Goal: Task Accomplishment & Management: Use online tool/utility

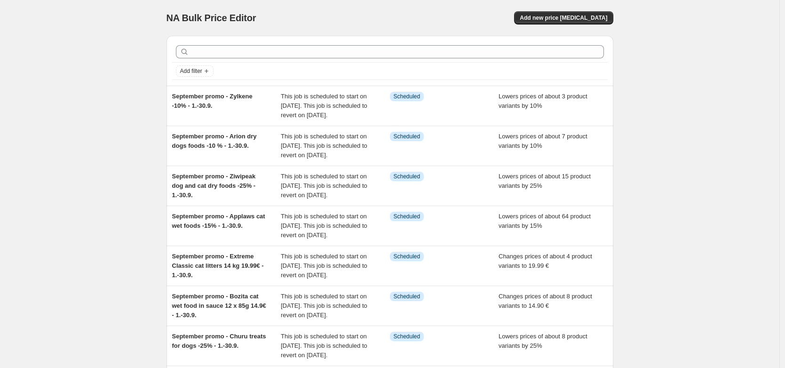
click at [719, 152] on div "NA Bulk Price Editor. This page is ready NA Bulk Price Editor Add new price [ME…" at bounding box center [390, 289] width 780 height 579
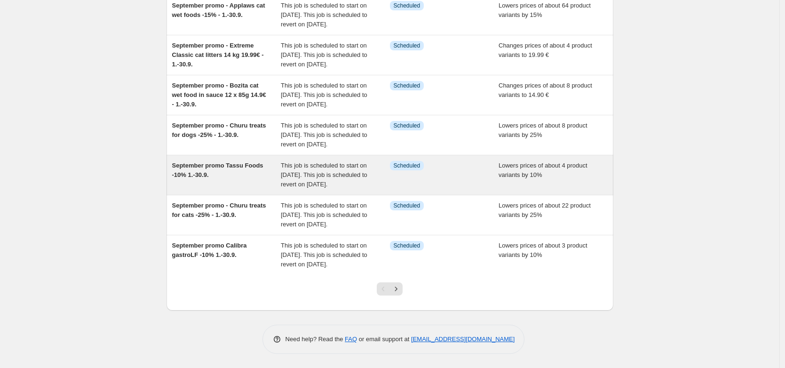
scroll to position [241, 0]
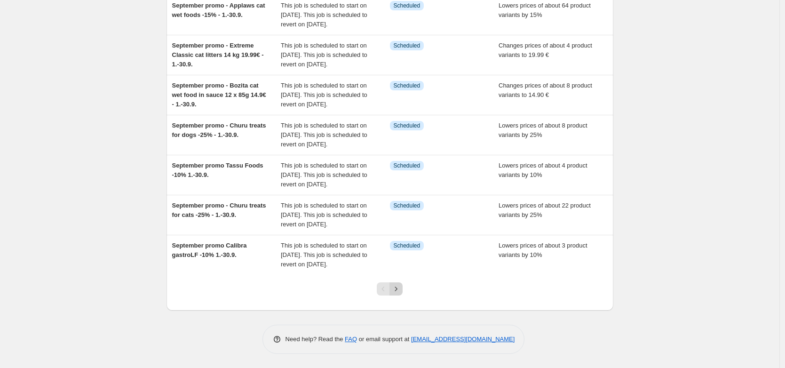
click at [401, 294] on icon "Next" at bounding box center [395, 288] width 9 height 9
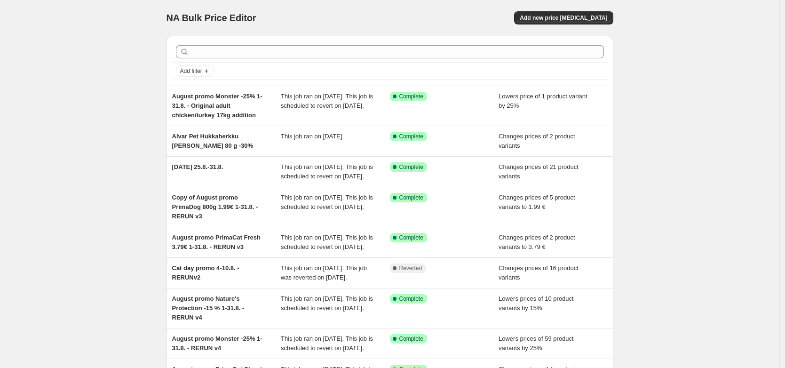
click at [89, 152] on div "NA Bulk Price Editor. This page is ready NA Bulk Price Editor Add new price [ME…" at bounding box center [390, 256] width 780 height 513
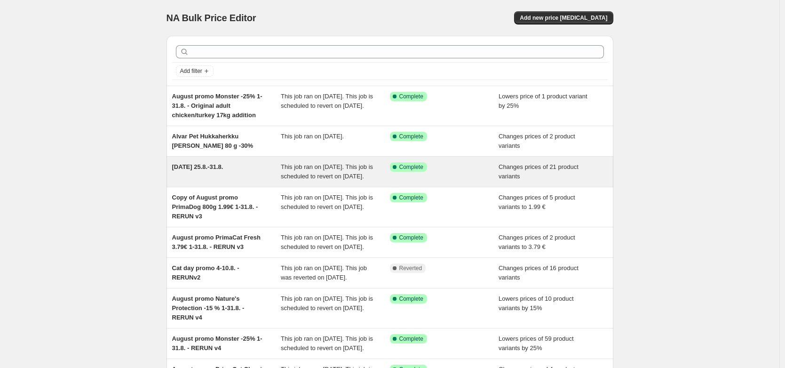
click at [219, 168] on span "[DATE] 25.8.-31.8." at bounding box center [197, 166] width 51 height 7
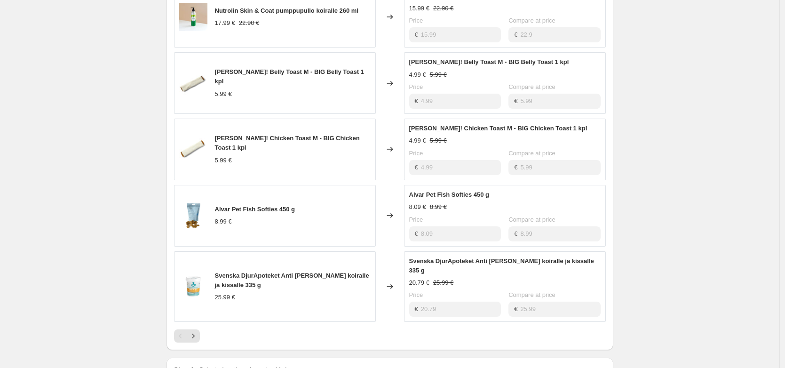
scroll to position [455, 0]
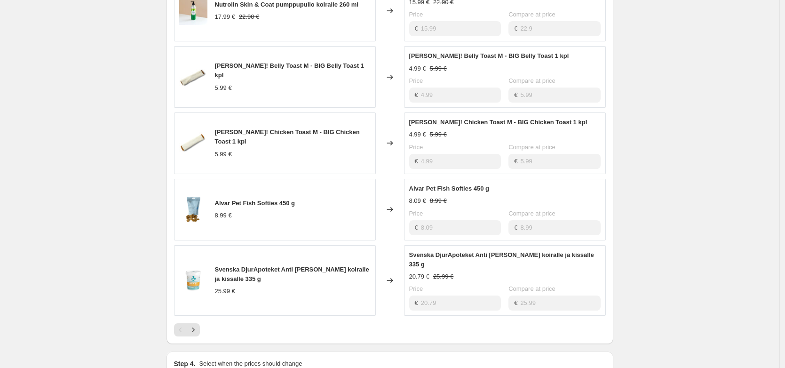
click at [91, 236] on div "[DATE] 25.8.-31.8.. This page is ready [DATE] 25.8.-31.8. Success Complete Comp…" at bounding box center [390, 95] width 780 height 1100
click at [85, 262] on div "[DATE] 25.8.-31.8.. This page is ready [DATE] 25.8.-31.8. Success Complete Comp…" at bounding box center [390, 95] width 780 height 1100
click at [200, 334] on button "Next" at bounding box center [193, 329] width 13 height 13
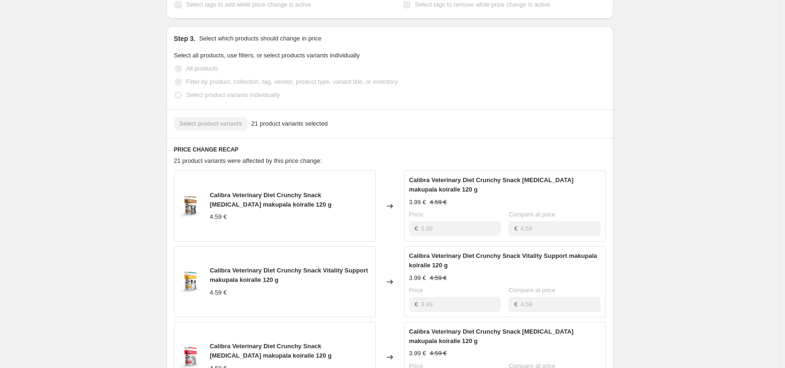
scroll to position [560, 0]
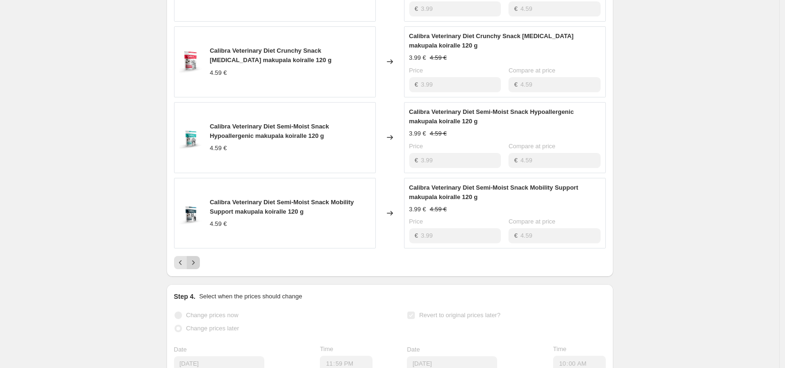
click at [195, 267] on icon "Next" at bounding box center [193, 262] width 9 height 9
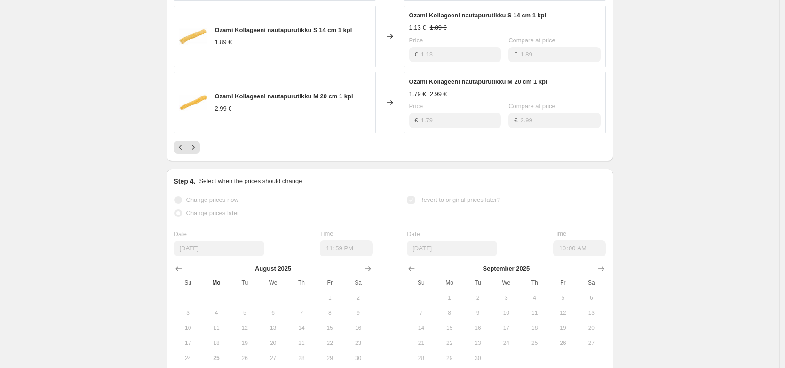
scroll to position [686, 0]
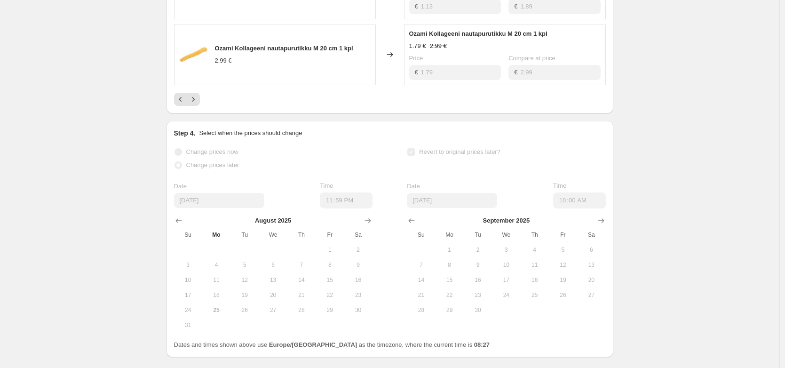
click at [195, 104] on icon "Next" at bounding box center [193, 99] width 9 height 9
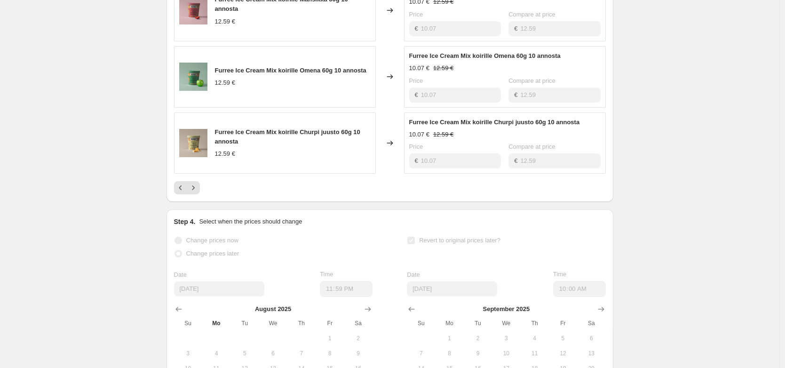
scroll to position [636, 0]
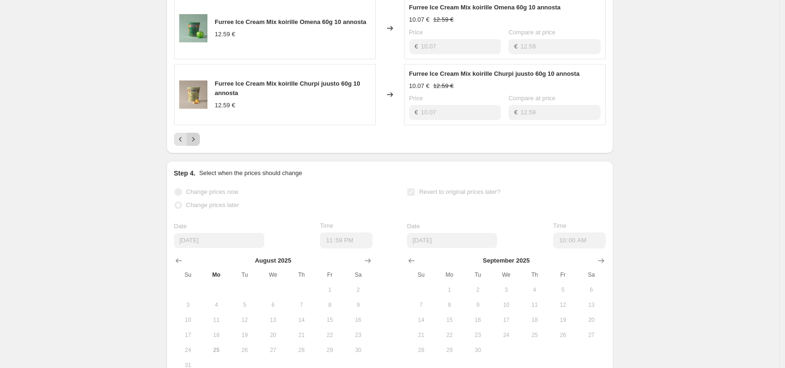
click at [193, 144] on icon "Next" at bounding box center [193, 139] width 9 height 9
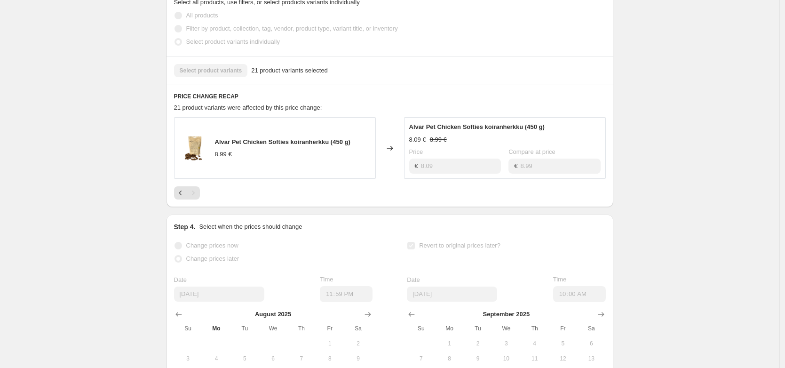
scroll to position [312, 0]
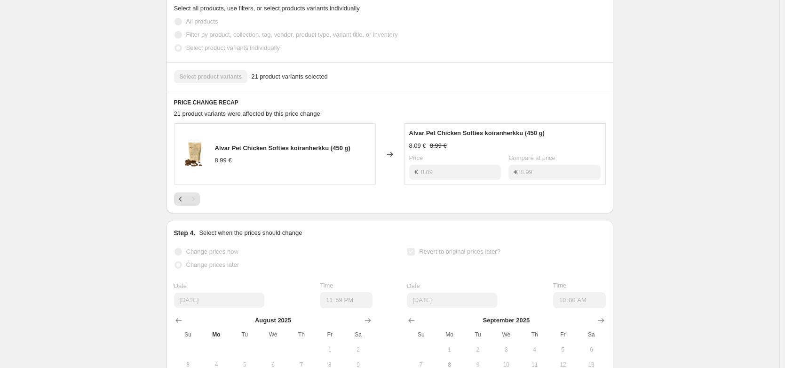
click at [316, 205] on div at bounding box center [390, 198] width 432 height 13
click at [136, 288] on div "[DATE] 25.8.-31.8.. This page is ready [DATE] 25.8.-31.8. Success Complete Comp…" at bounding box center [390, 101] width 780 height 826
drag, startPoint x: 138, startPoint y: 123, endPoint x: 139, endPoint y: 104, distance: 18.8
click at [139, 123] on div "[DATE] 25.8.-31.8.. This page is ready [DATE] 25.8.-31.8. Success Complete Comp…" at bounding box center [390, 101] width 780 height 826
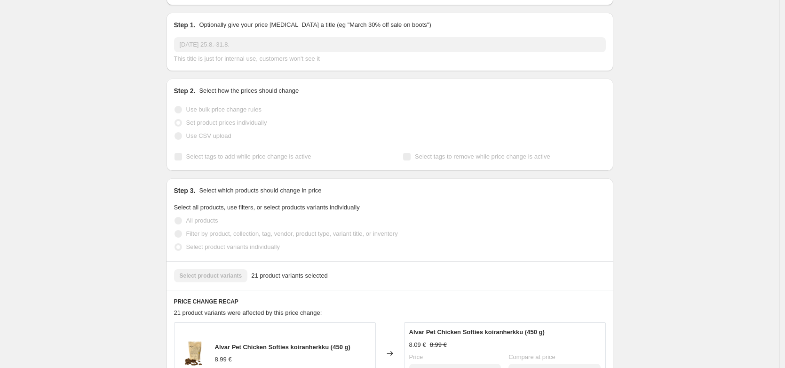
scroll to position [0, 0]
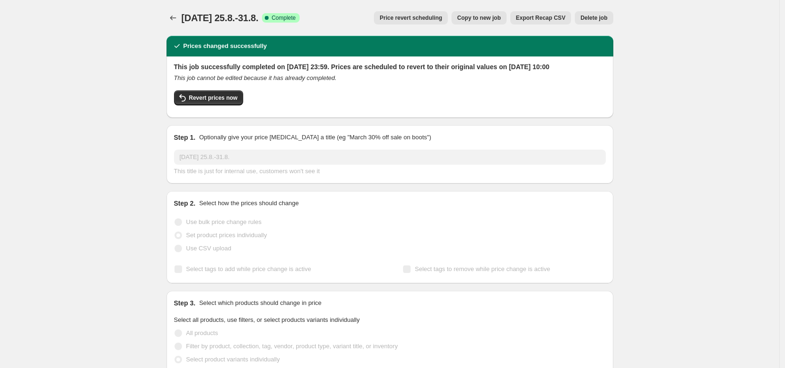
click at [500, 18] on span "Copy to new job" at bounding box center [479, 18] width 44 height 8
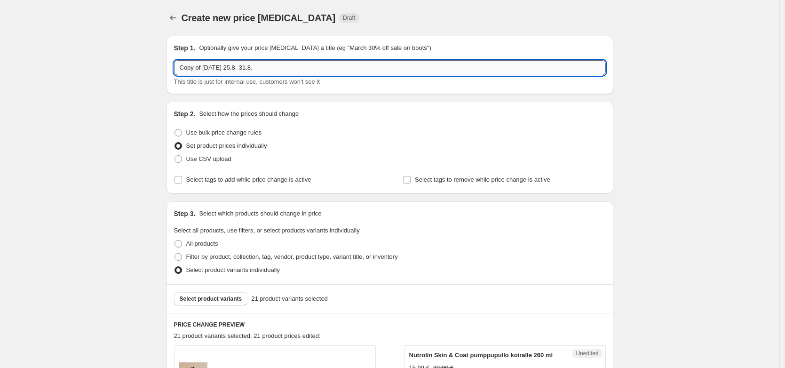
click at [199, 67] on input "Copy of [DATE] 25.8.-31.8." at bounding box center [390, 67] width 432 height 15
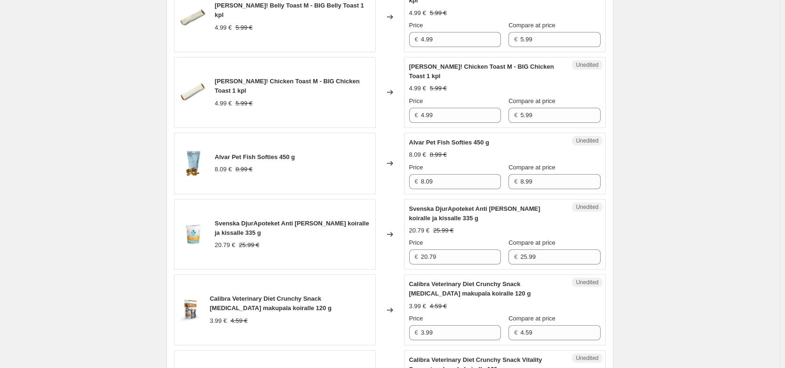
scroll to position [124, 0]
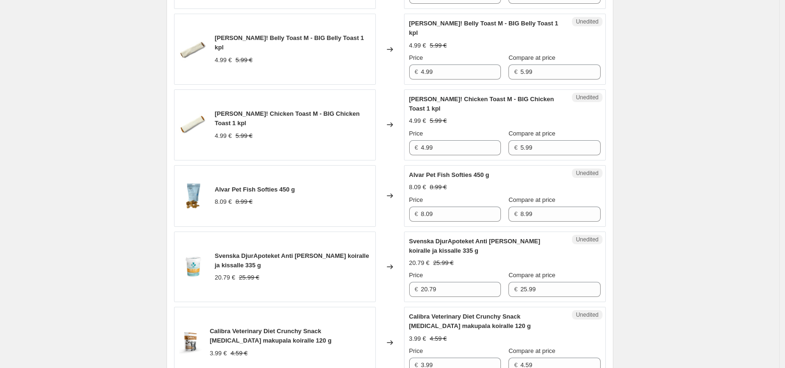
scroll to position [150, 0]
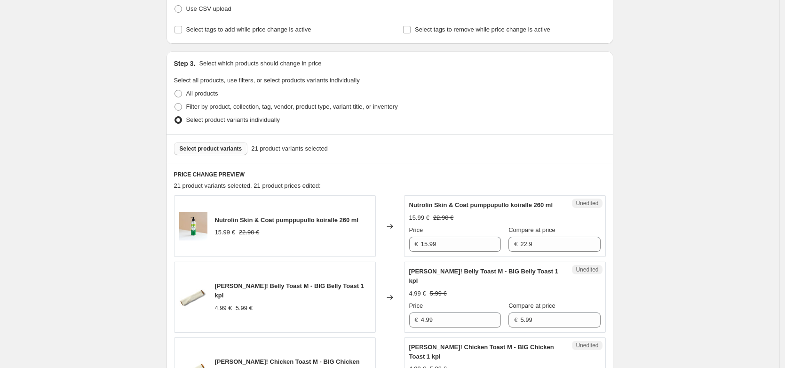
click at [222, 148] on span "Select product variants" at bounding box center [211, 149] width 63 height 8
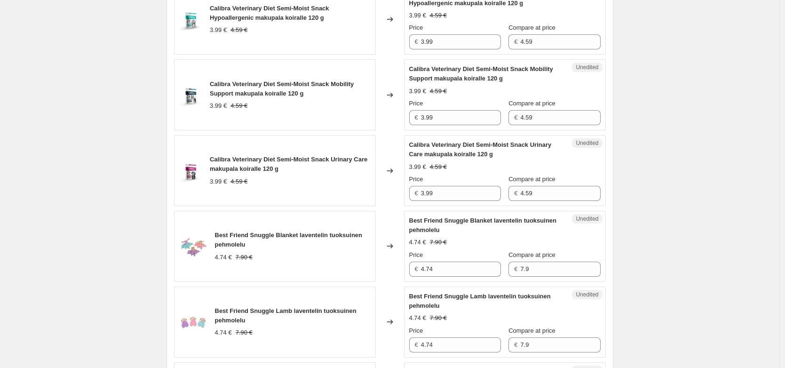
scroll to position [1093, 0]
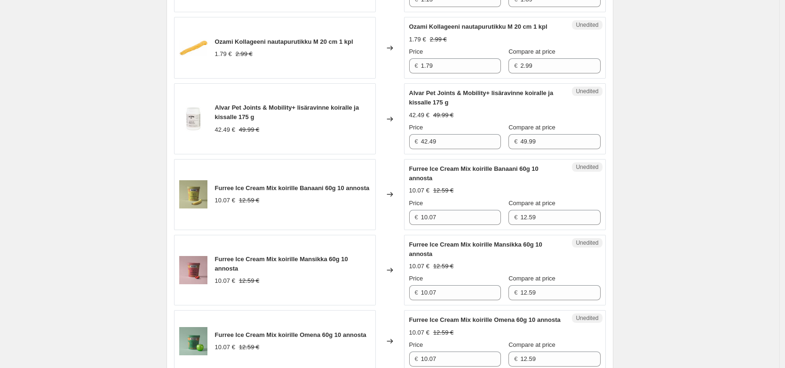
scroll to position [1641, 0]
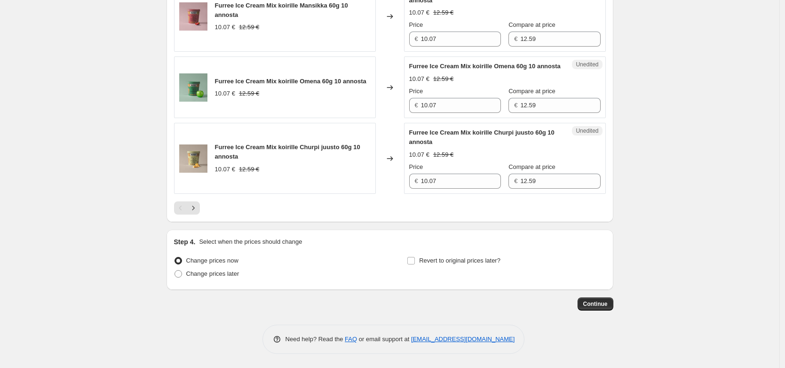
click at [364, 152] on div "Furree Ice Cream Mix koirille Churpi juusto 60g 10 annosta" at bounding box center [293, 152] width 156 height 19
click at [360, 144] on span "Furree Ice Cream Mix koirille Churpi juusto 60g 10 annosta" at bounding box center [287, 152] width 145 height 16
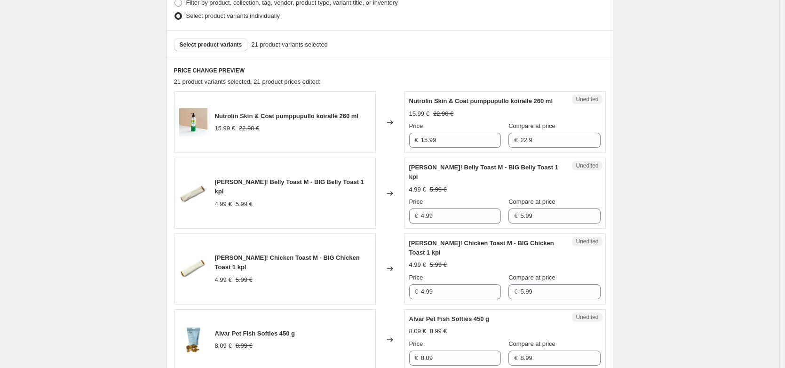
scroll to position [109, 0]
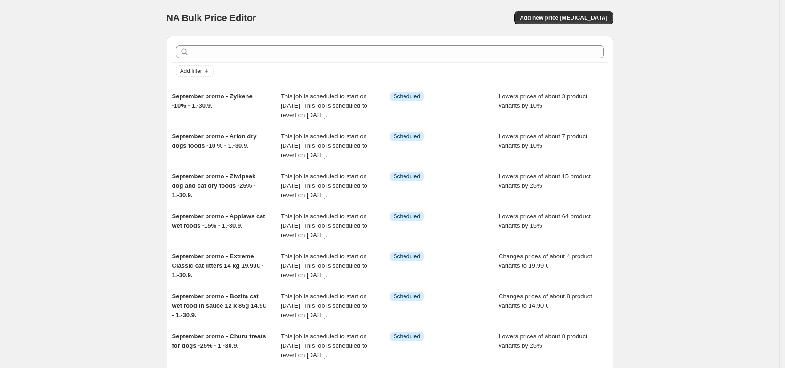
click at [103, 93] on div "NA Bulk Price Editor. This page is ready NA Bulk Price Editor Add new price [ME…" at bounding box center [390, 289] width 780 height 579
drag, startPoint x: 649, startPoint y: 119, endPoint x: 627, endPoint y: 81, distance: 43.7
click at [649, 118] on div "NA Bulk Price Editor. This page is ready NA Bulk Price Editor Add new price [ME…" at bounding box center [390, 289] width 780 height 579
click at [544, 11] on button "Add new price [MEDICAL_DATA]" at bounding box center [563, 17] width 99 height 13
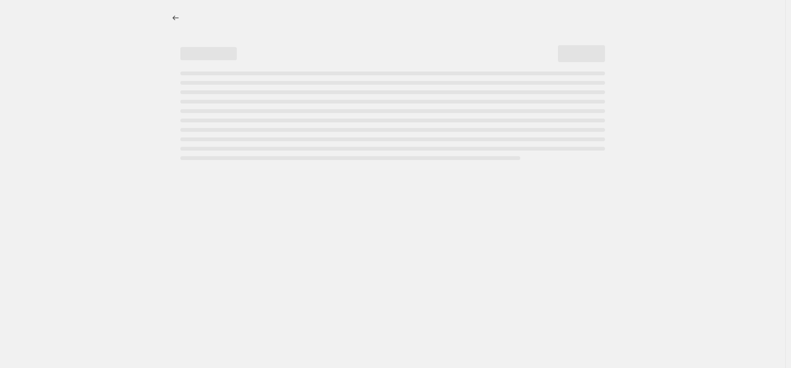
select select "percentage"
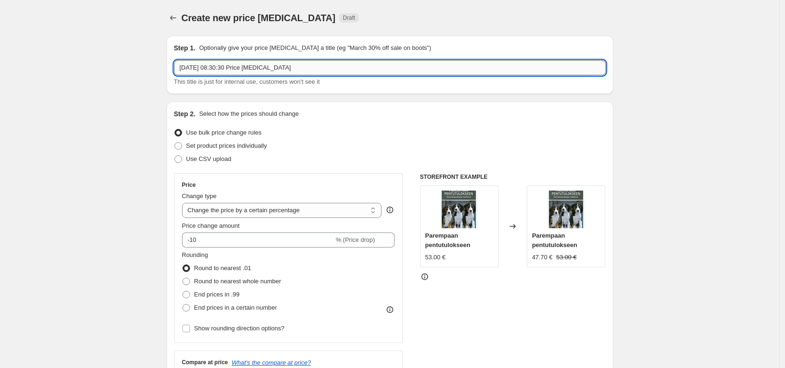
click at [375, 65] on input "25 Aug 2025, 08:30:30 Price change job" at bounding box center [390, 67] width 432 height 15
paste input "[DATE] 25.8.-31.8."
type input "Dog Day 25.8.-31.8 - Fix Alvar fish softies"
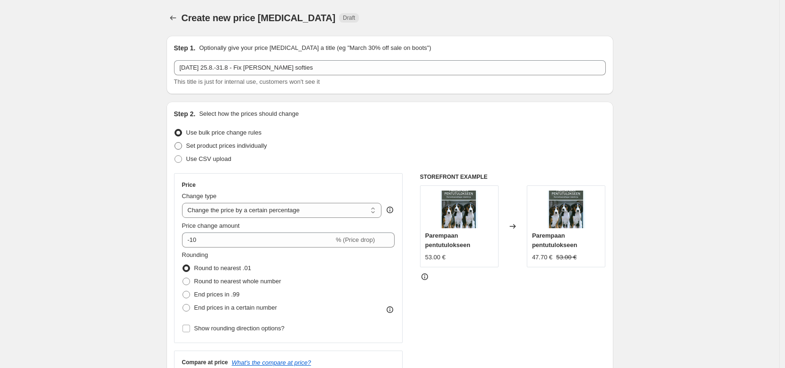
click at [245, 144] on span "Set product prices individually" at bounding box center [226, 145] width 81 height 7
click at [175, 143] on input "Set product prices individually" at bounding box center [175, 142] width 0 height 0
radio input "true"
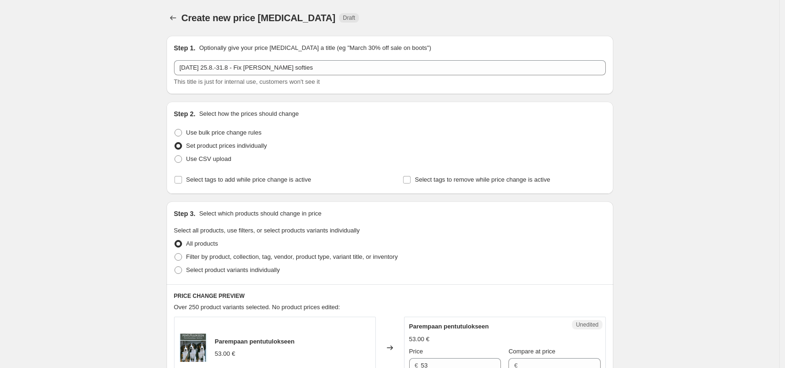
scroll to position [6, 0]
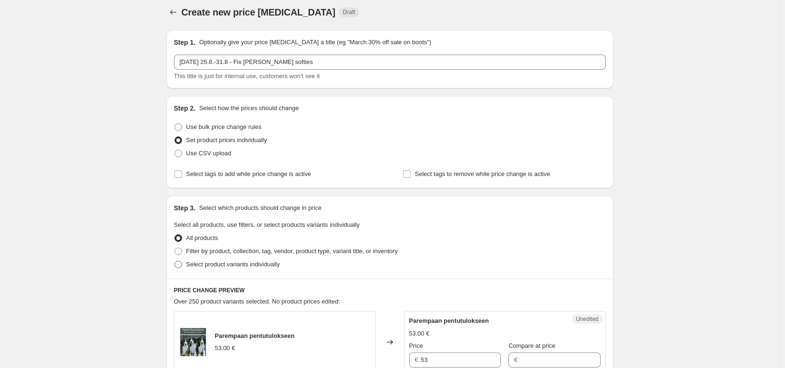
click at [258, 269] on span "Select product variants individually" at bounding box center [233, 264] width 94 height 9
click at [175, 261] on input "Select product variants individually" at bounding box center [175, 261] width 0 height 0
radio input "true"
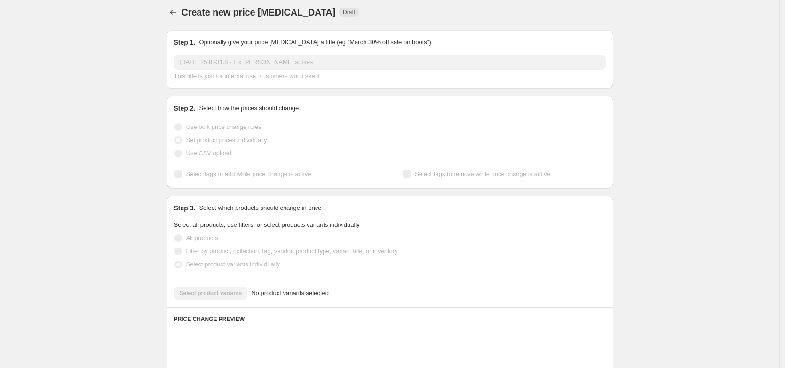
drag, startPoint x: 65, startPoint y: 277, endPoint x: 110, endPoint y: 269, distance: 45.0
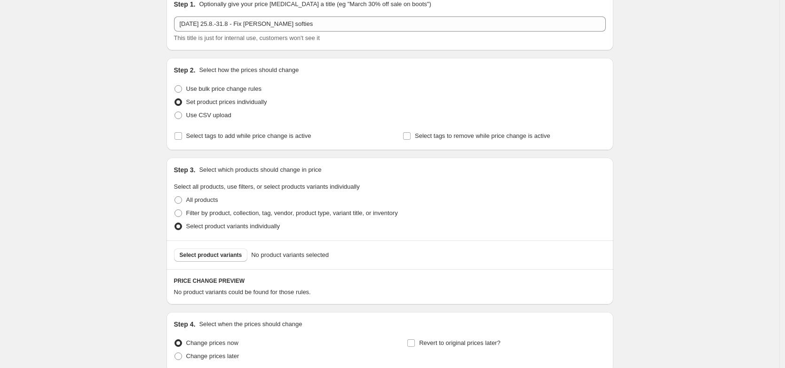
scroll to position [126, 0]
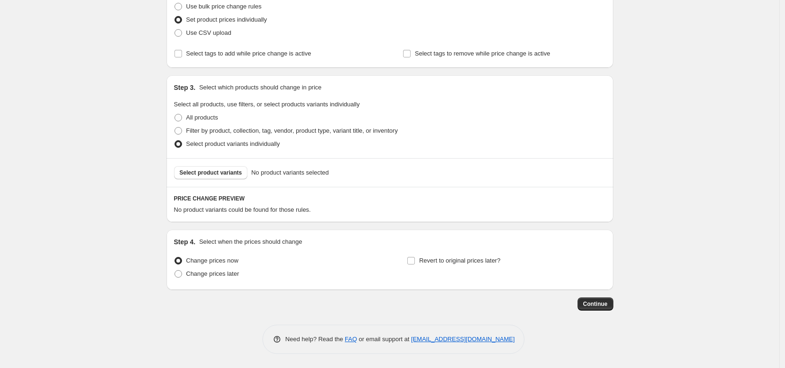
click at [235, 165] on div "Select product variants No product variants selected" at bounding box center [390, 172] width 447 height 29
click at [231, 172] on span "Select product variants" at bounding box center [211, 173] width 63 height 8
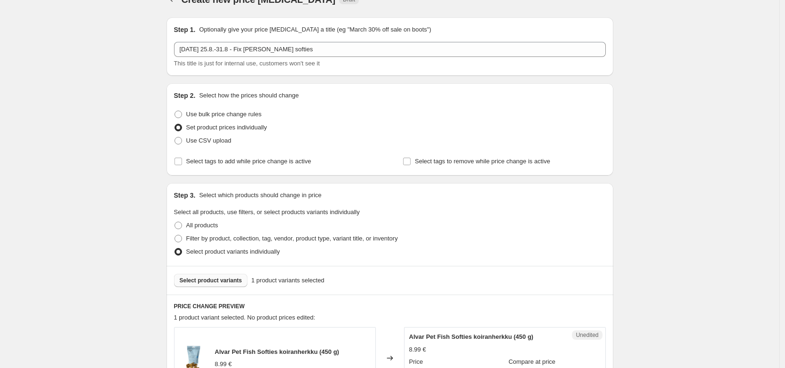
scroll to position [213, 0]
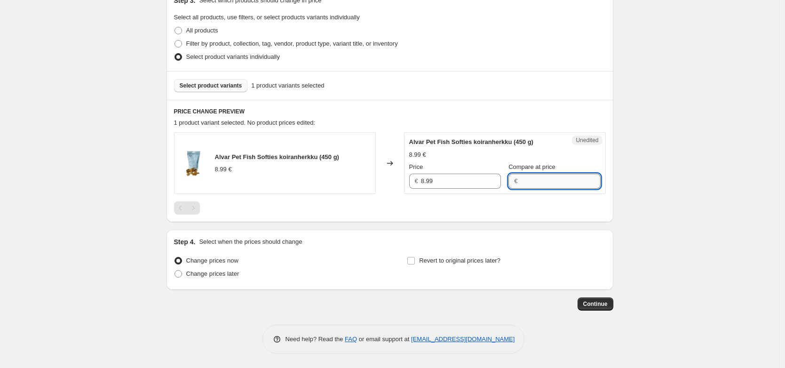
click at [526, 183] on input "Compare at price" at bounding box center [560, 181] width 80 height 15
type input "8.09"
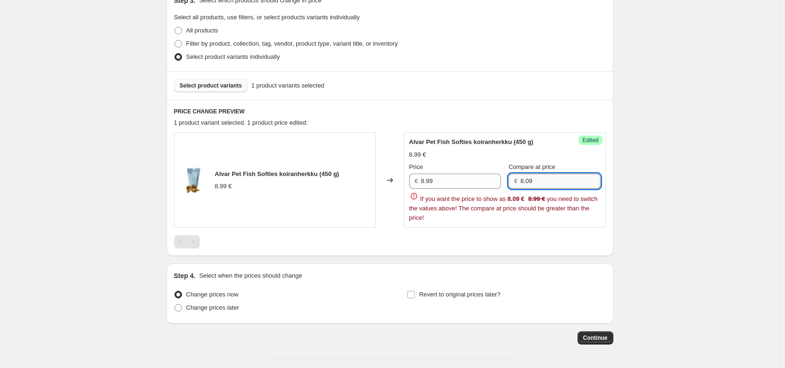
click at [566, 187] on input "8.09" at bounding box center [560, 181] width 80 height 15
click at [455, 184] on input "8.99" at bounding box center [461, 181] width 80 height 15
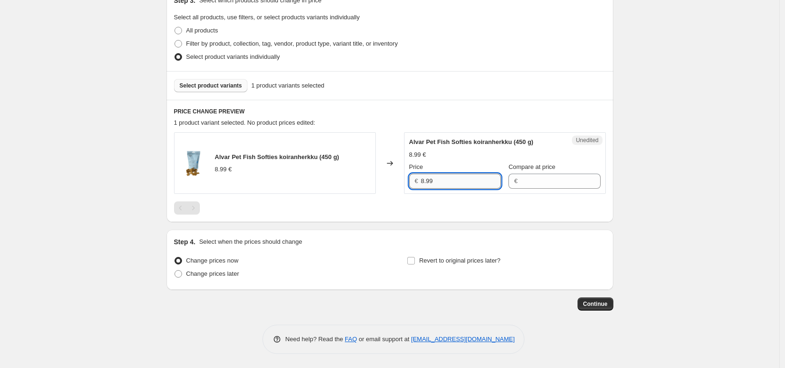
paste input "0"
type input "8.09"
click at [521, 183] on input "Compare at price" at bounding box center [560, 181] width 80 height 15
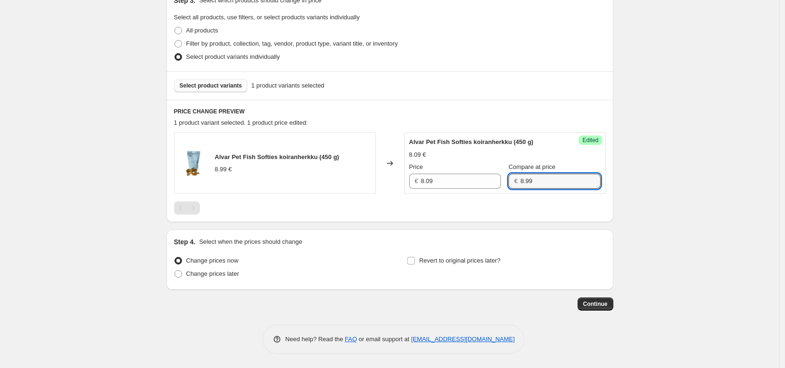
type input "8.99"
click at [66, 248] on div "Create new price change job. This page is ready Create new price change job Dra…" at bounding box center [390, 77] width 780 height 581
click at [706, 217] on div "Create new price change job. This page is ready Create new price change job Dra…" at bounding box center [390, 77] width 780 height 581
click at [471, 263] on span "Revert to original prices later?" at bounding box center [459, 260] width 81 height 7
click at [415, 263] on input "Revert to original prices later?" at bounding box center [411, 261] width 8 height 8
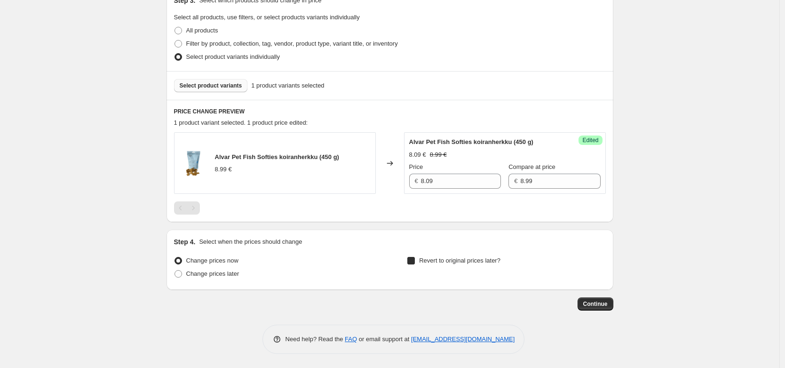
checkbox input "true"
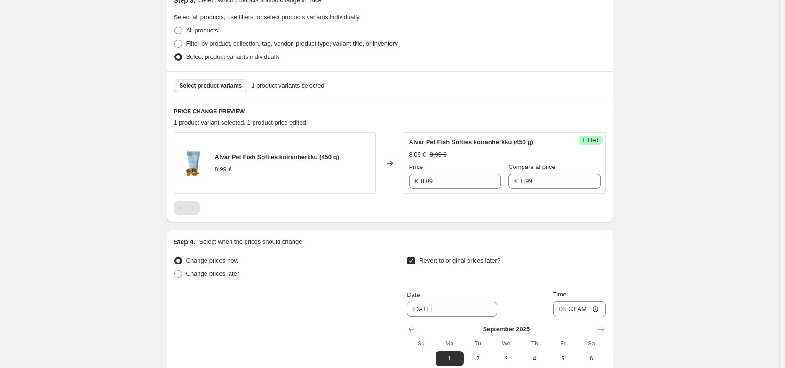
scroll to position [374, 0]
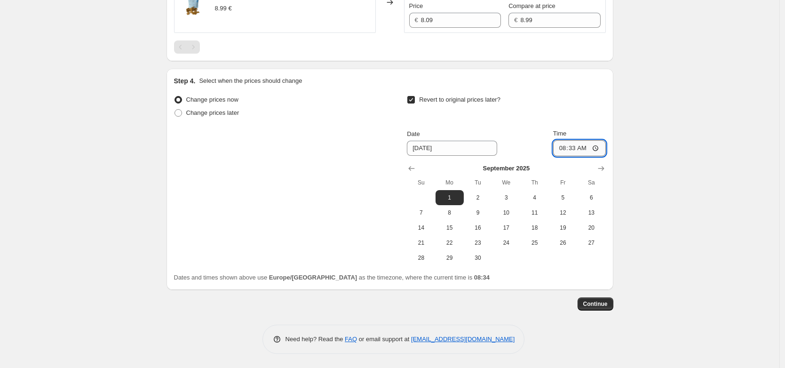
click at [574, 145] on input "08:33" at bounding box center [579, 148] width 53 height 16
type input "10:00"
click at [594, 302] on span "Continue" at bounding box center [595, 304] width 24 height 8
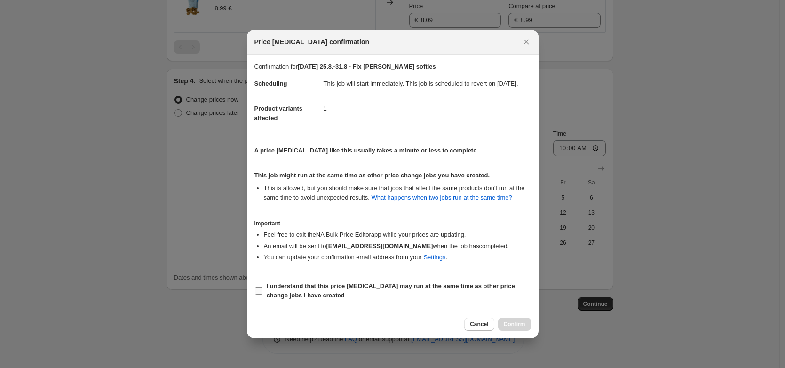
click at [379, 298] on b "I understand that this price change job may run at the same time as other price…" at bounding box center [391, 290] width 248 height 16
click at [263, 295] on input "I understand that this price change job may run at the same time as other price…" at bounding box center [259, 291] width 8 height 8
checkbox input "true"
click at [522, 328] on span "Confirm" at bounding box center [515, 324] width 22 height 8
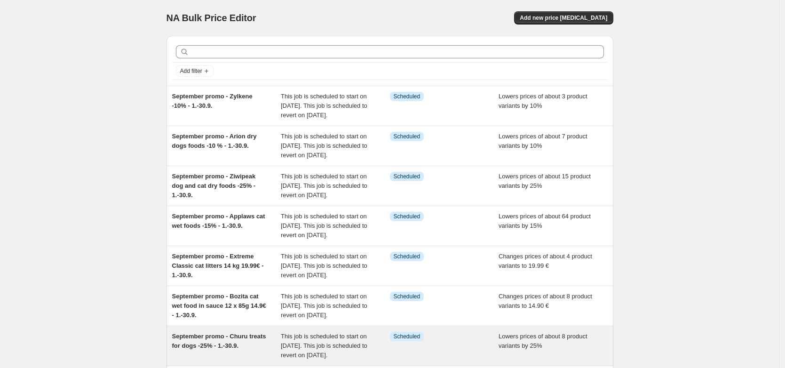
scroll to position [305, 0]
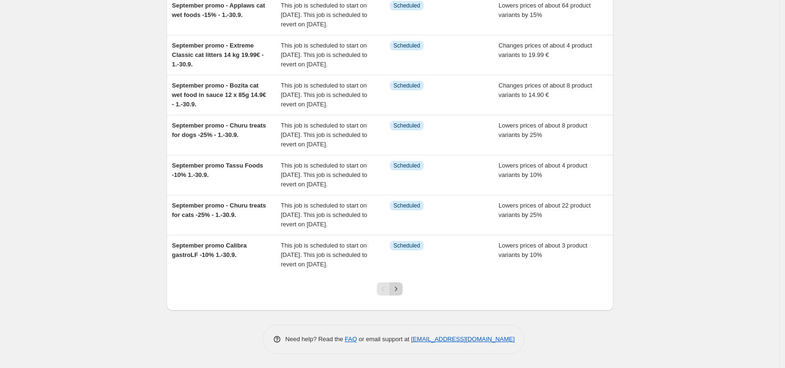
click at [400, 294] on button "Next" at bounding box center [396, 288] width 13 height 13
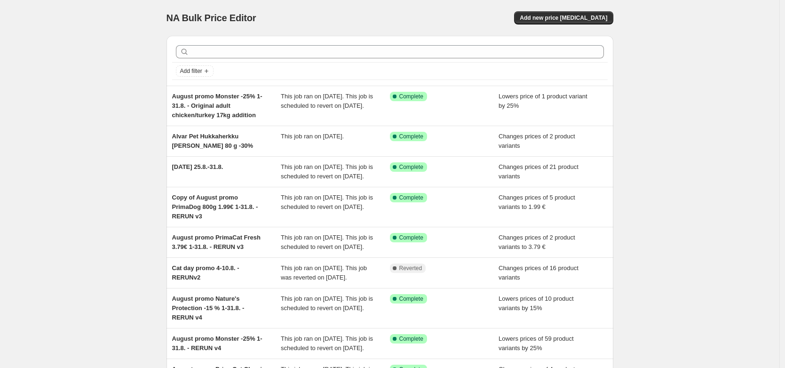
click at [725, 164] on div "NA Bulk Price Editor. This page is ready NA Bulk Price Editor Add new price cha…" at bounding box center [390, 256] width 780 height 513
drag, startPoint x: 708, startPoint y: 201, endPoint x: 626, endPoint y: 184, distance: 83.7
click at [707, 201] on div "NA Bulk Price Editor. This page is ready NA Bulk Price Editor Add new price [ME…" at bounding box center [390, 256] width 780 height 513
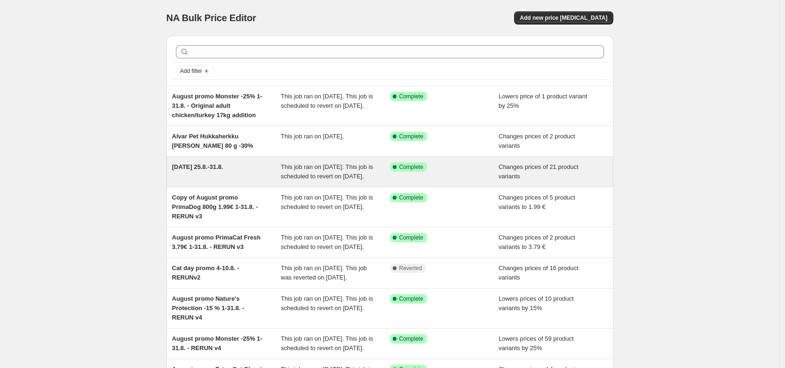
click at [222, 169] on span "[DATE] 25.8.-31.8." at bounding box center [197, 166] width 51 height 7
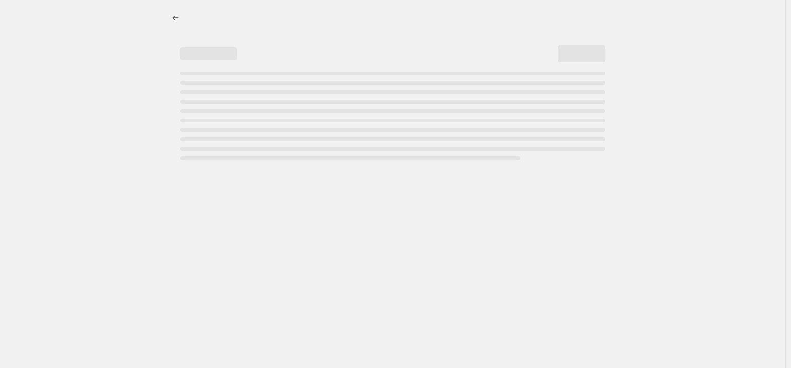
click at [124, 188] on div at bounding box center [392, 184] width 785 height 368
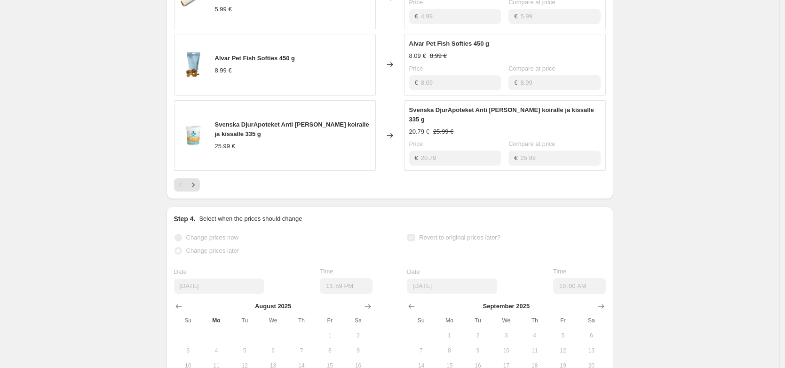
scroll to position [732, 0]
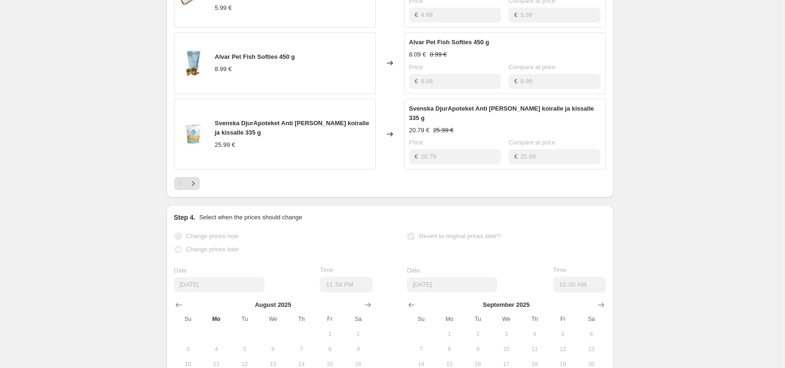
scroll to position [294, 0]
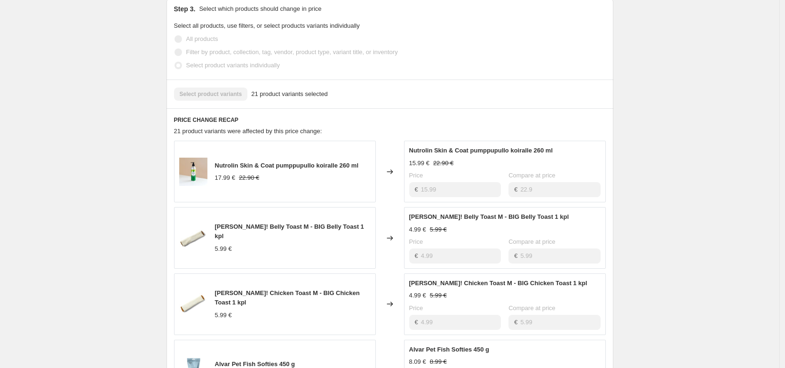
click at [654, 287] on div "[DATE] 25.8.-31.8.. This page is ready [DATE] 25.8.-31.8. Success Complete Comp…" at bounding box center [390, 256] width 780 height 1100
